Goal: Navigation & Orientation: Find specific page/section

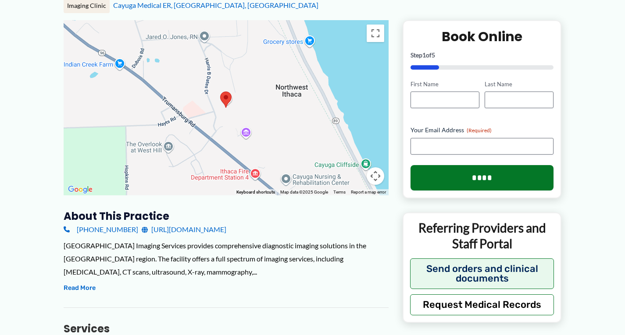
scroll to position [132, 0]
